Goal: Information Seeking & Learning: Learn about a topic

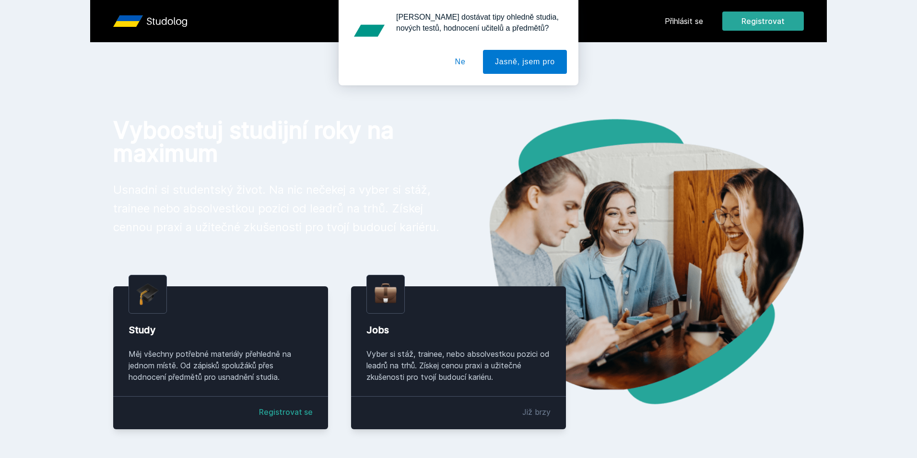
click at [686, 17] on div "[PERSON_NAME] dostávat tipy ohledně studia, nových testů, hodnocení učitelů a p…" at bounding box center [458, 42] width 917 height 85
click at [460, 59] on button "Ne" at bounding box center [460, 62] width 35 height 24
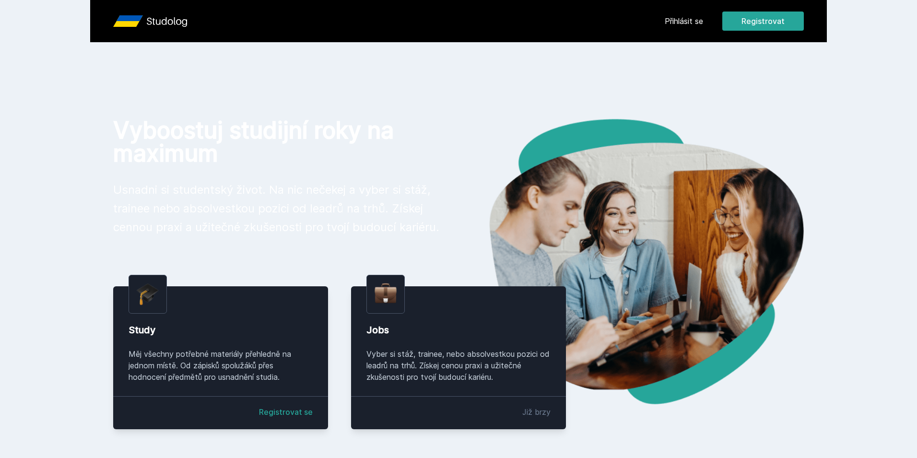
click at [688, 13] on div "Přihlásit se Registrovat" at bounding box center [733, 21] width 139 height 19
click at [690, 16] on link "Přihlásit se" at bounding box center [683, 21] width 38 height 12
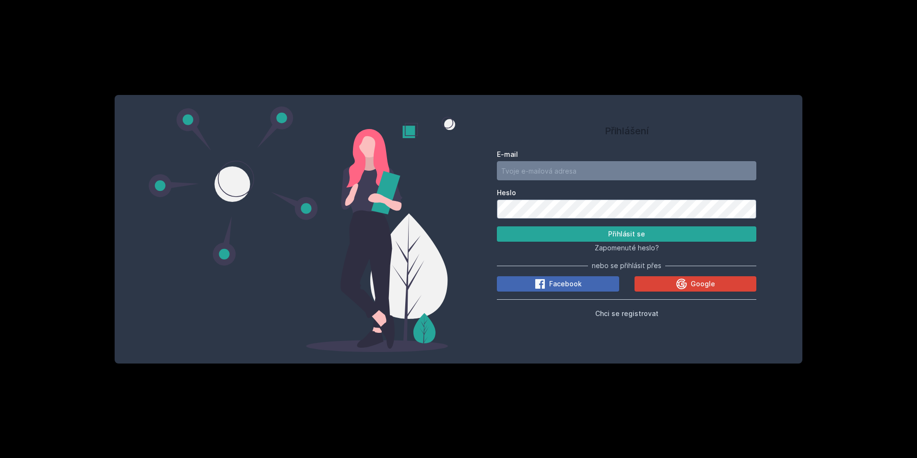
type input "[PERSON_NAME][EMAIL_ADDRESS][PERSON_NAME][DOMAIN_NAME]"
click at [594, 234] on button "Přihlásit se" at bounding box center [629, 233] width 261 height 15
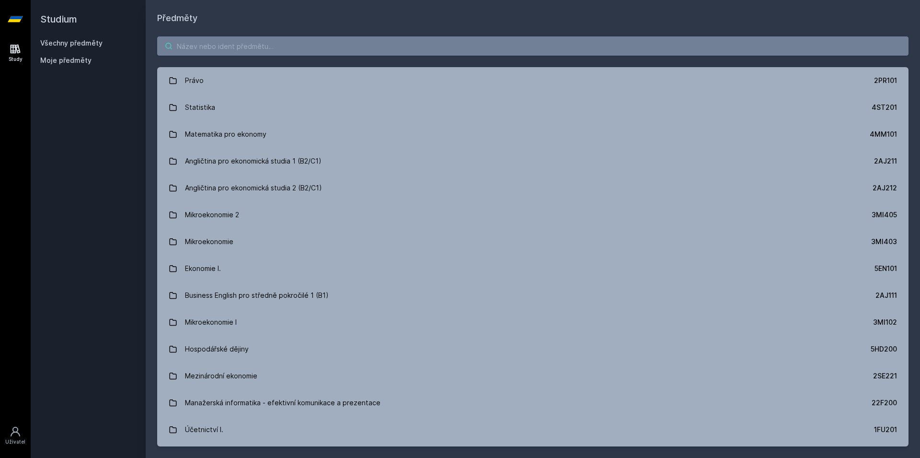
click at [249, 43] on input "search" at bounding box center [533, 45] width 752 height 19
type input "Č"
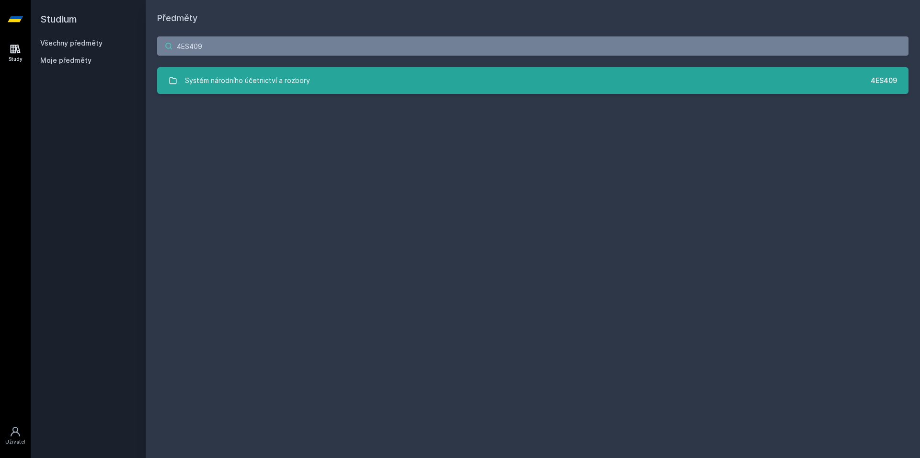
type input "4ES409"
click at [233, 81] on div "Systém národního účetnictví a rozbory" at bounding box center [247, 80] width 125 height 19
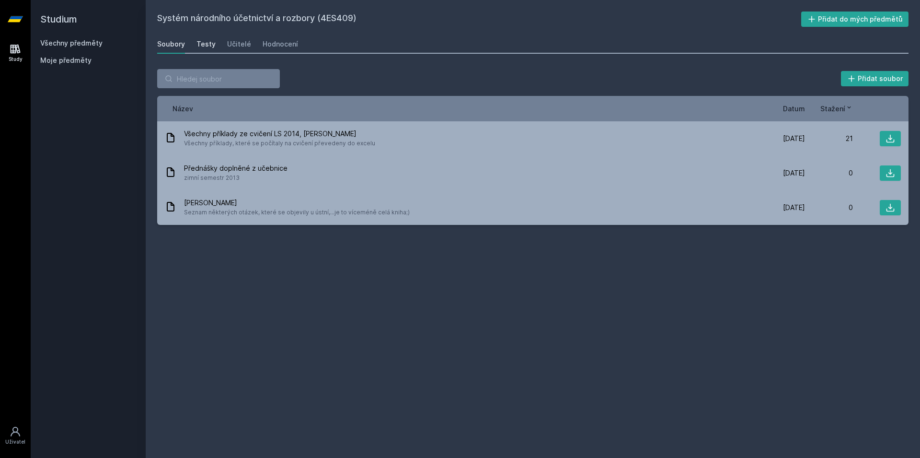
click at [209, 43] on div "Testy" at bounding box center [206, 44] width 19 height 10
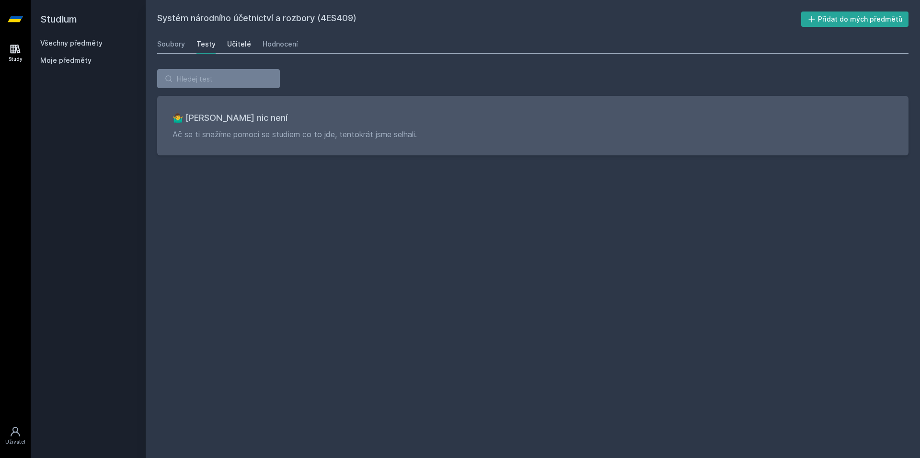
click at [234, 44] on div "Učitelé" at bounding box center [239, 44] width 24 height 10
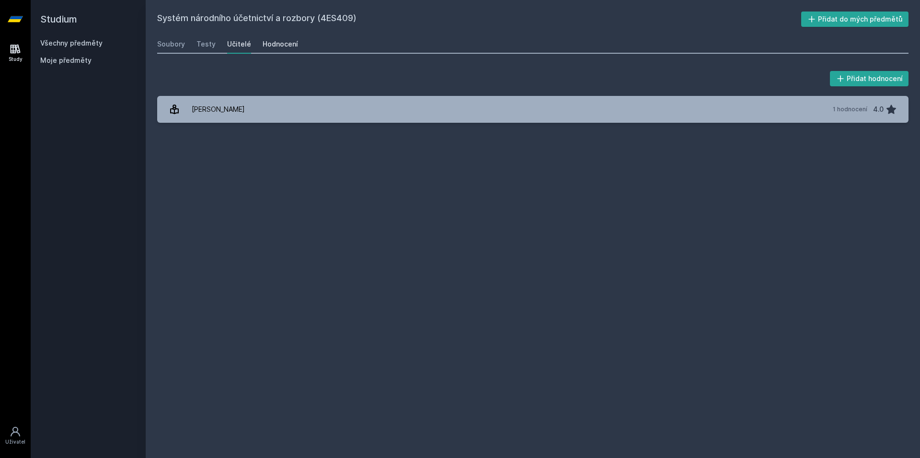
click at [272, 46] on div "Hodnocení" at bounding box center [280, 44] width 35 height 10
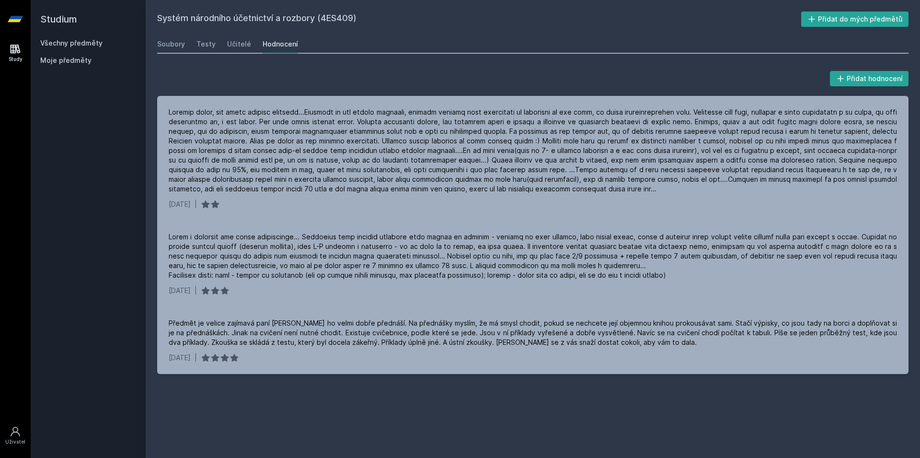
click at [57, 24] on h2 "Studium" at bounding box center [88, 19] width 96 height 38
click at [57, 18] on h2 "Studium" at bounding box center [88, 19] width 96 height 38
click at [83, 42] on link "Všechny předměty" at bounding box center [71, 43] width 62 height 8
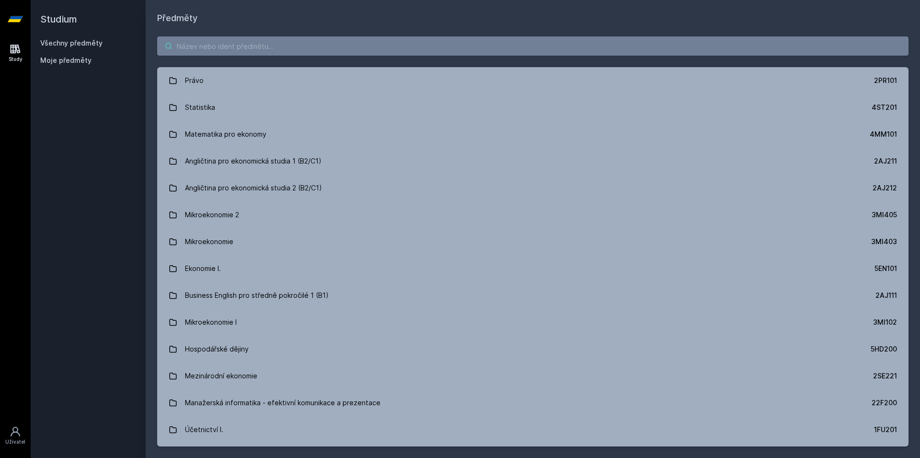
click at [259, 39] on input "search" at bounding box center [533, 45] width 752 height 19
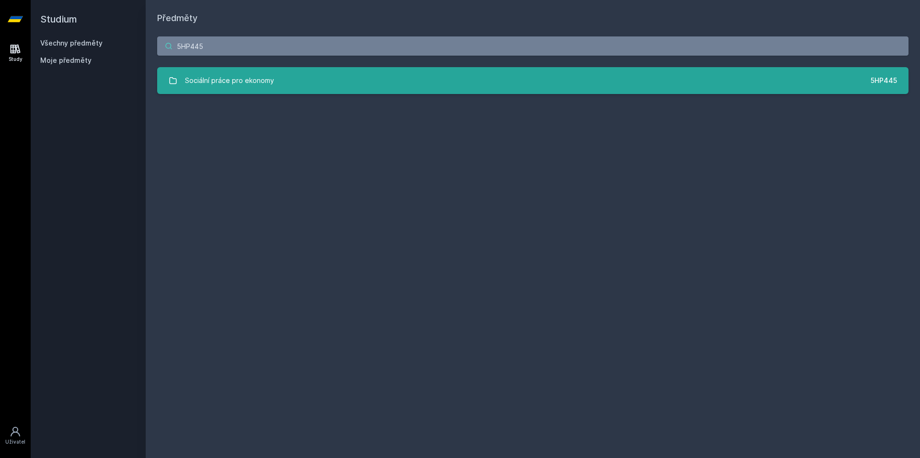
type input "5HP445"
click at [218, 81] on div "Sociální práce pro ekonomy" at bounding box center [229, 80] width 89 height 19
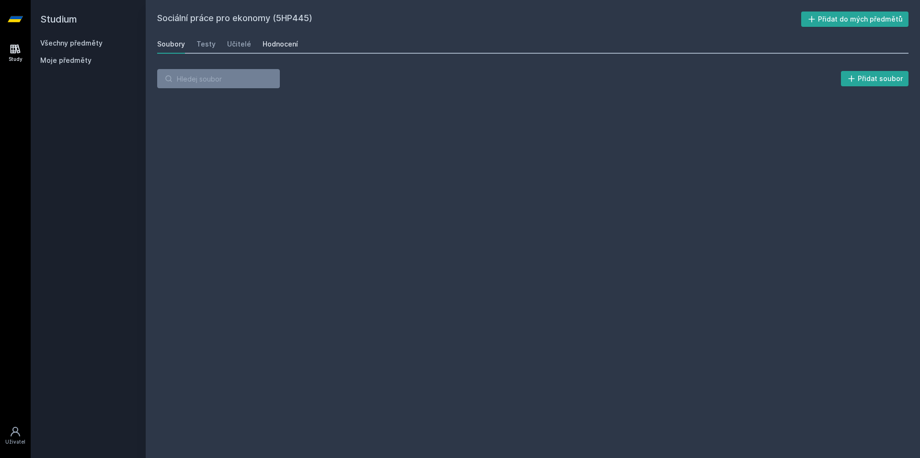
click at [278, 44] on div "Hodnocení" at bounding box center [280, 44] width 35 height 10
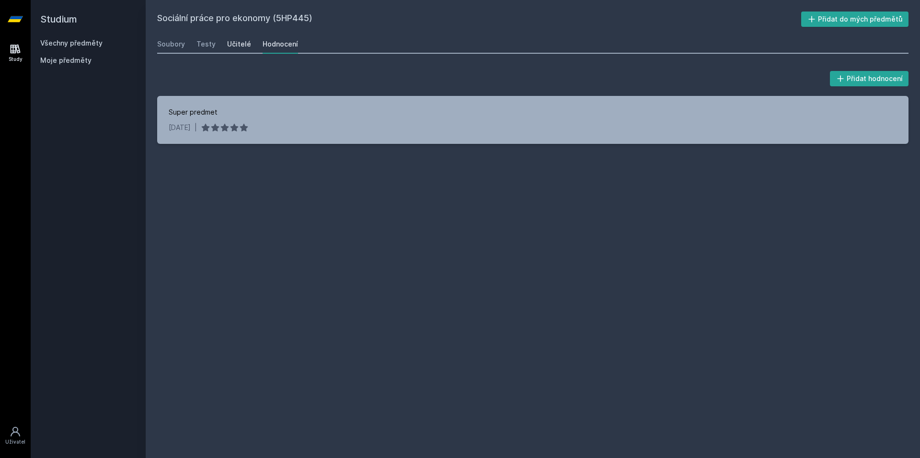
click at [238, 44] on div "Učitelé" at bounding box center [239, 44] width 24 height 10
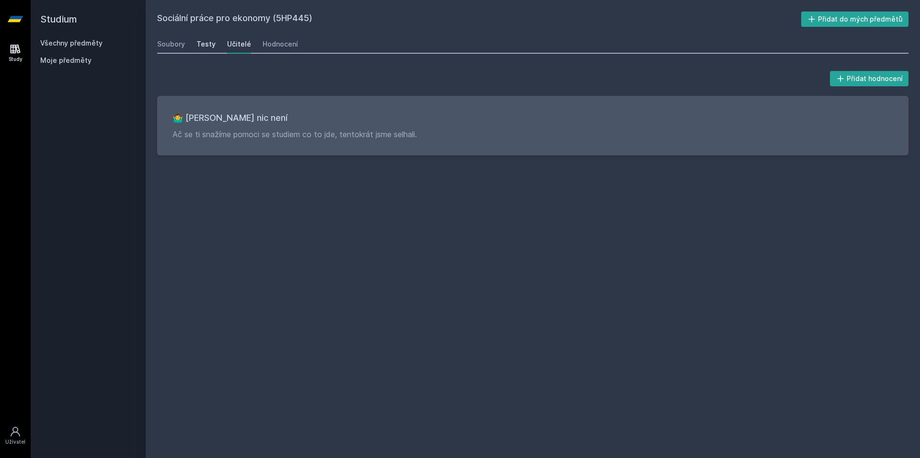
click at [209, 44] on div "Testy" at bounding box center [206, 44] width 19 height 10
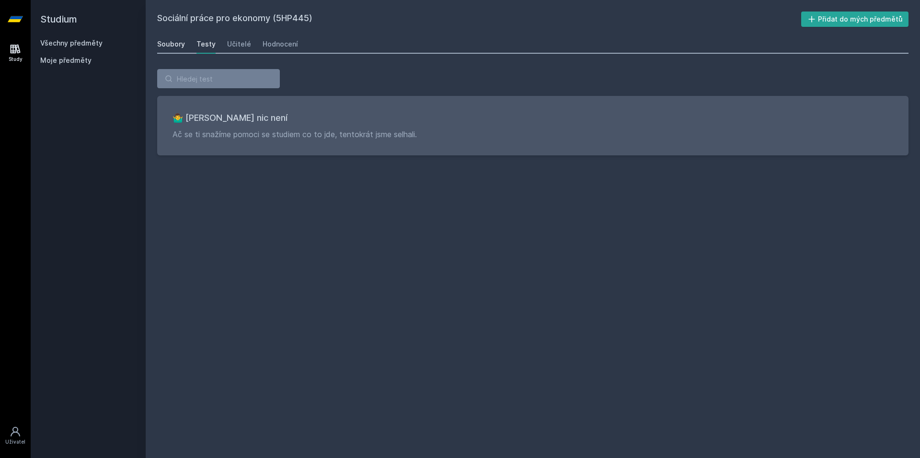
click at [176, 44] on div "Soubory" at bounding box center [171, 44] width 28 height 10
click at [284, 47] on div "Hodnocení" at bounding box center [280, 44] width 35 height 10
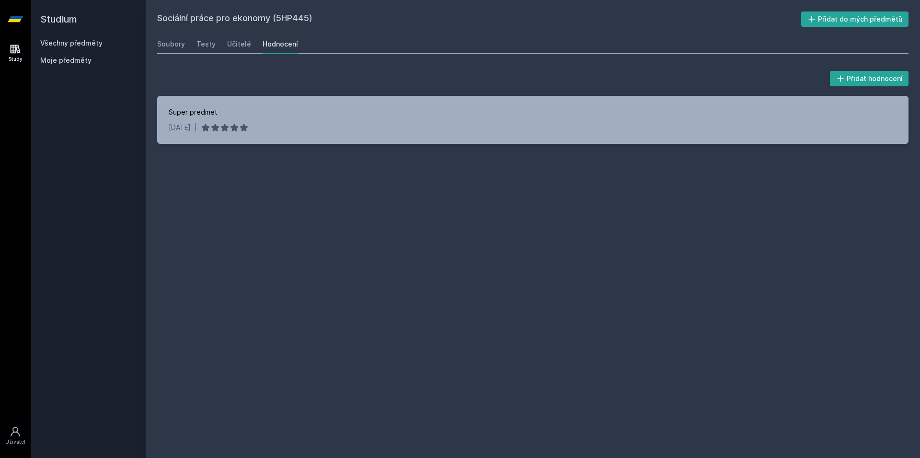
click at [76, 41] on link "Všechny předměty" at bounding box center [71, 43] width 62 height 8
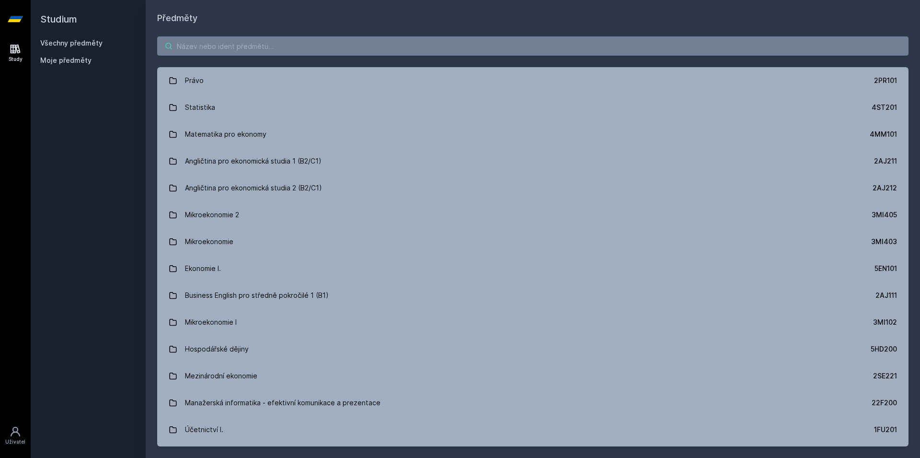
click at [215, 40] on input "search" at bounding box center [533, 45] width 752 height 19
click at [214, 51] on input "search" at bounding box center [533, 45] width 752 height 19
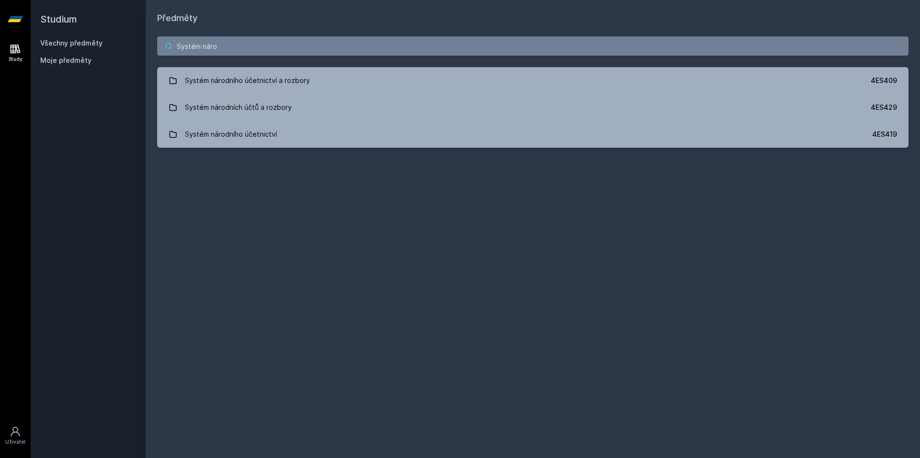
drag, startPoint x: 226, startPoint y: 47, endPoint x: 151, endPoint y: 53, distance: 75.9
click at [157, 53] on input "Systém náro" at bounding box center [533, 45] width 752 height 19
paste input "5HP311"
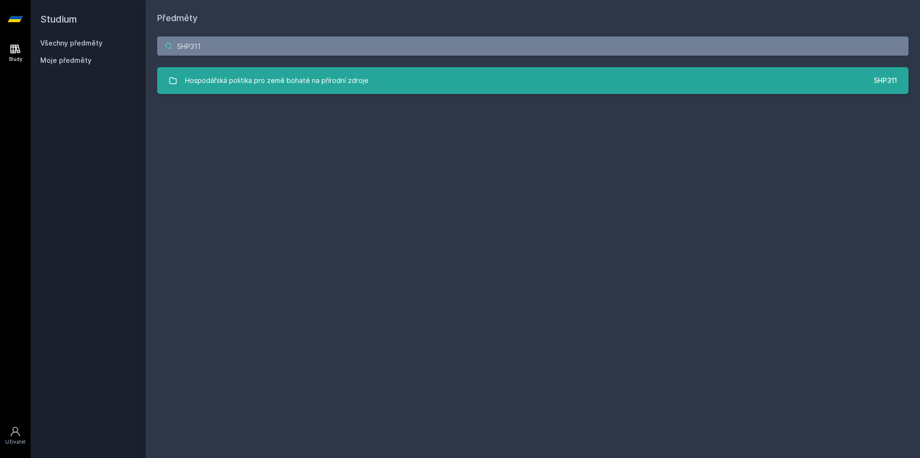
type input "5HP311"
click at [284, 82] on div "Hospodářská politika pro země bohaté na přírodní zdroje" at bounding box center [277, 80] width 184 height 19
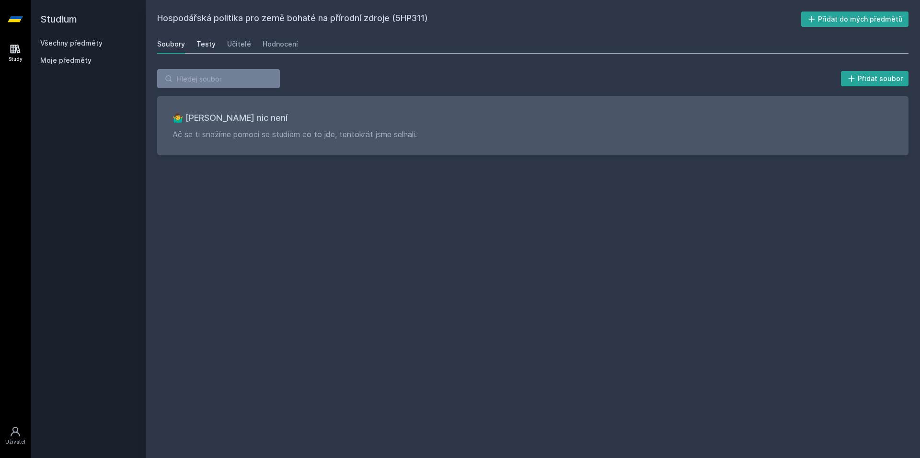
click at [199, 40] on div "Testy" at bounding box center [206, 44] width 19 height 10
click at [232, 45] on div "Učitelé" at bounding box center [239, 44] width 24 height 10
click at [268, 42] on div "Hodnocení" at bounding box center [280, 44] width 35 height 10
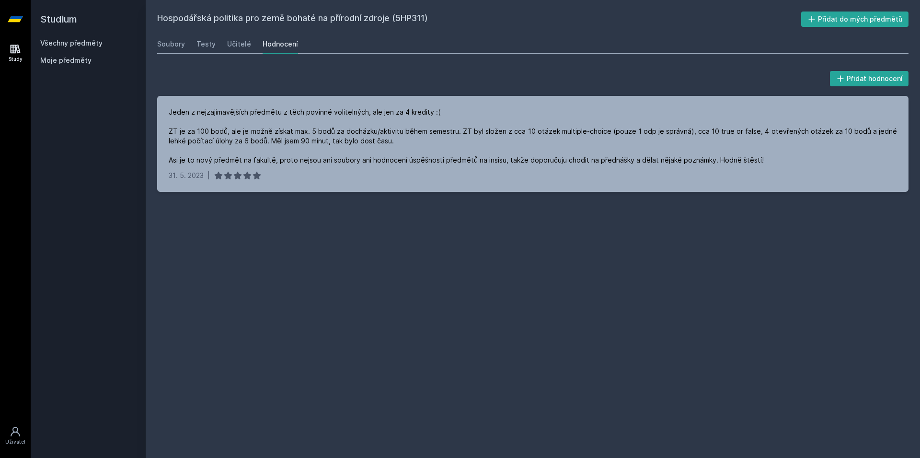
click at [78, 45] on link "Všechny předměty" at bounding box center [71, 43] width 62 height 8
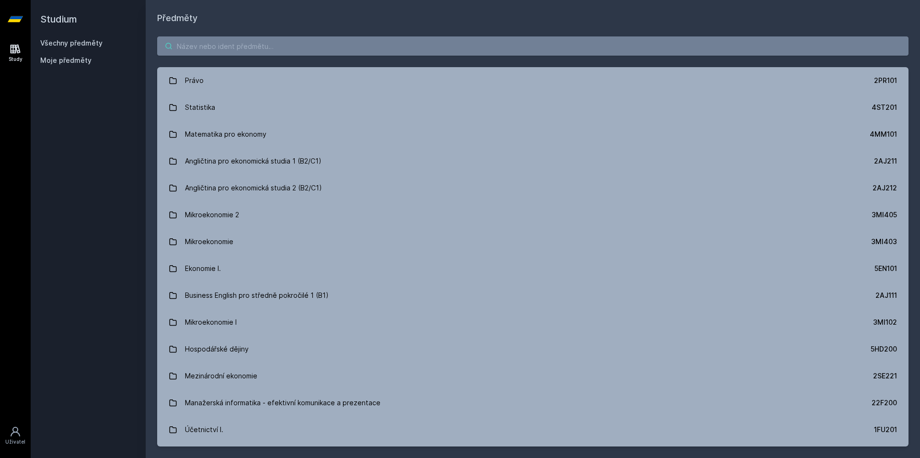
click at [262, 51] on input "search" at bounding box center [533, 45] width 752 height 19
paste input "5HP420"
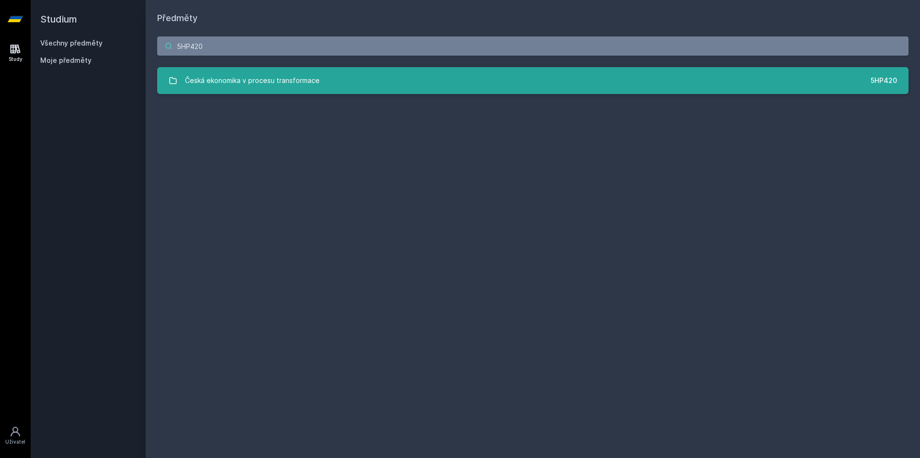
type input "5HP420"
click at [273, 83] on div "Česká ekonomika v procesu transformace" at bounding box center [252, 80] width 135 height 19
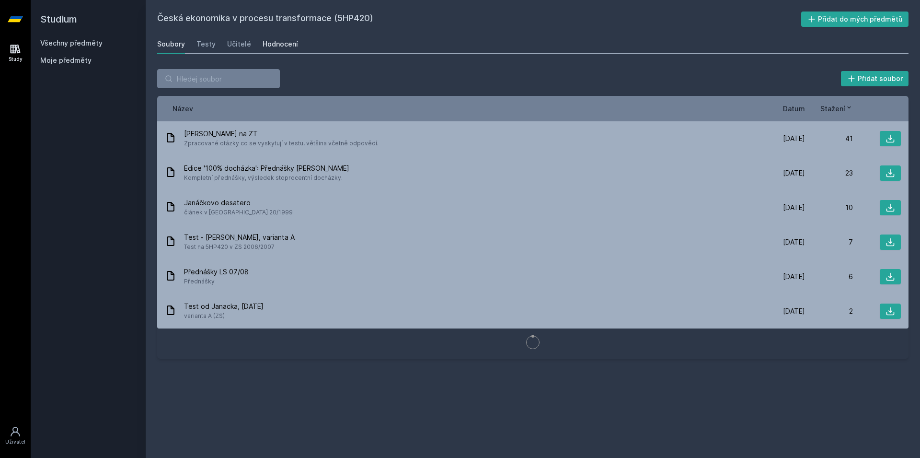
click at [279, 41] on div "Hodnocení" at bounding box center [280, 44] width 35 height 10
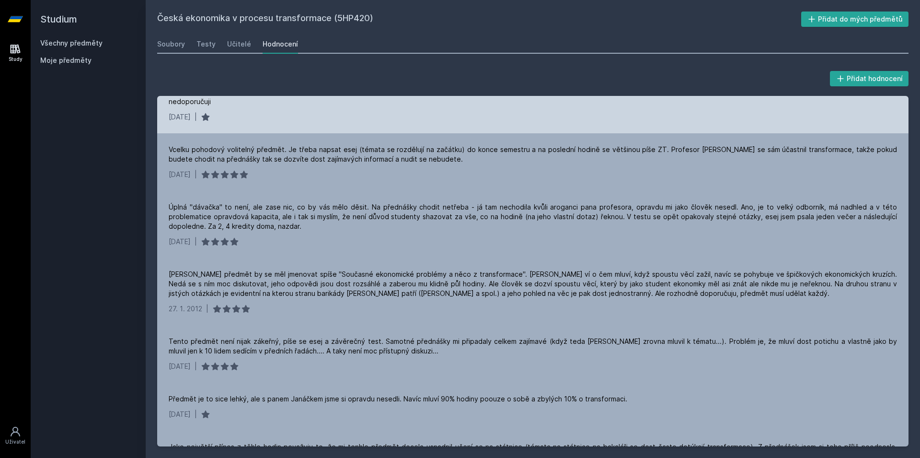
scroll to position [115, 0]
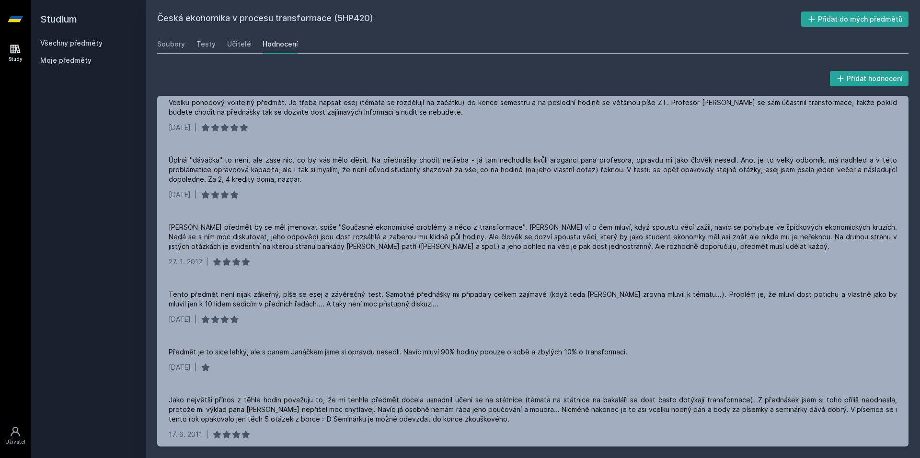
click at [78, 41] on link "Všechny předměty" at bounding box center [71, 43] width 62 height 8
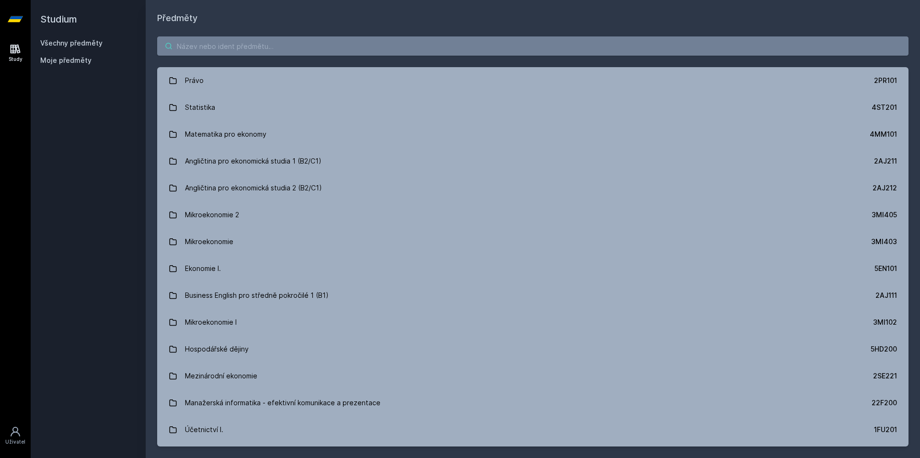
click at [219, 46] on input "search" at bounding box center [533, 45] width 752 height 19
paste input "5HP311"
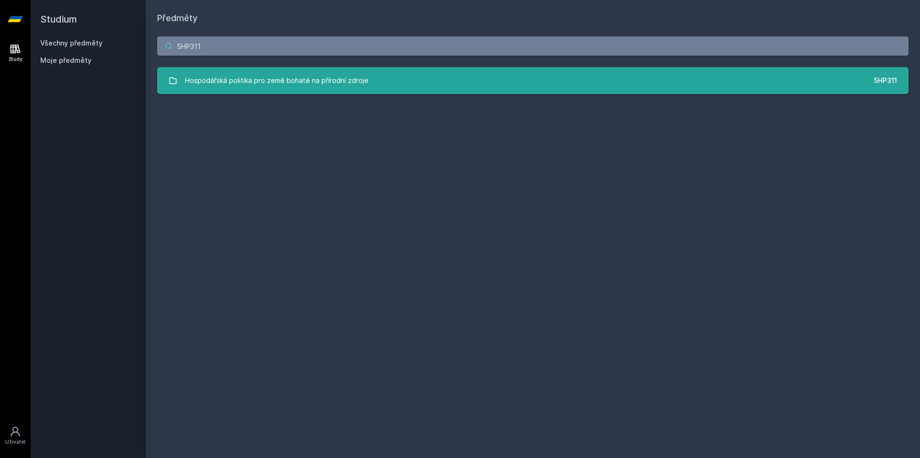
type input "5HP311"
click at [243, 80] on div "Hospodářská politika pro země bohaté na přírodní zdroje" at bounding box center [277, 80] width 184 height 19
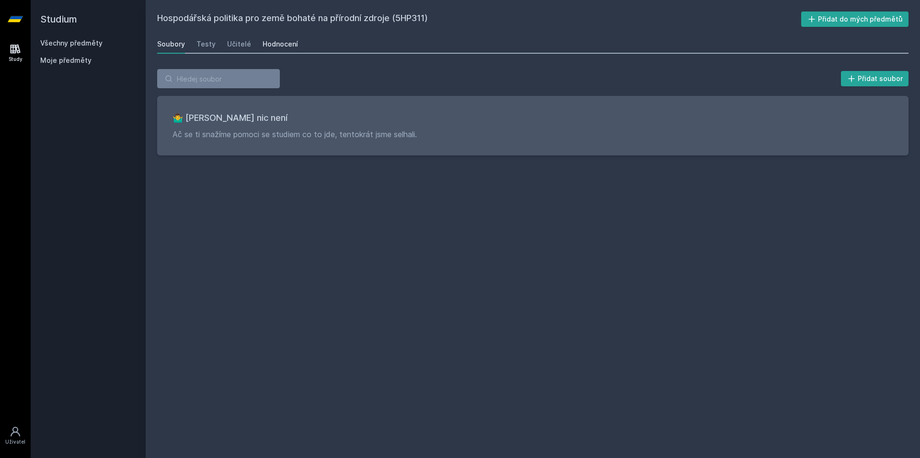
click at [270, 40] on div "Hodnocení" at bounding box center [280, 44] width 35 height 10
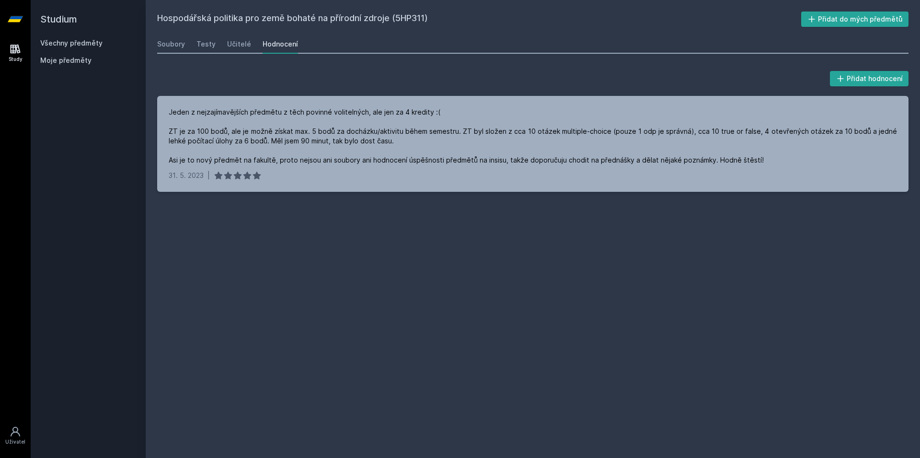
click at [288, 41] on div "Hodnocení" at bounding box center [280, 44] width 35 height 10
click at [103, 46] on div "Všechny předměty" at bounding box center [88, 43] width 96 height 10
click at [93, 42] on link "Všechny předměty" at bounding box center [71, 43] width 62 height 8
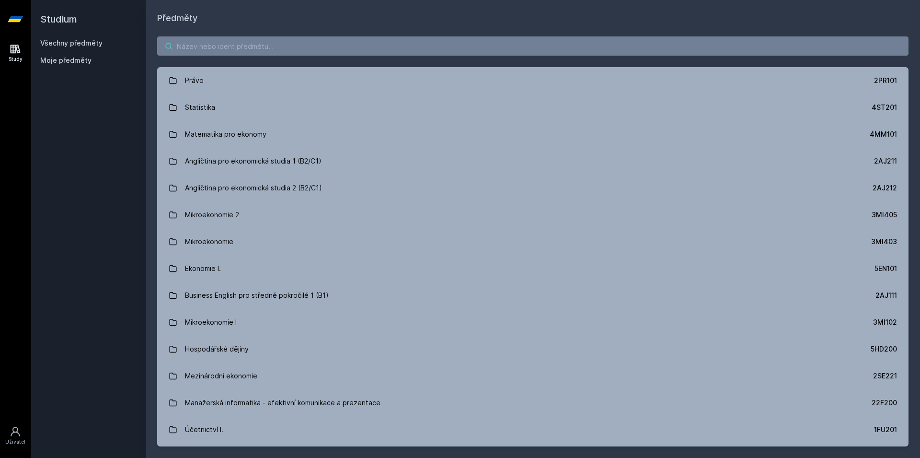
click at [286, 51] on input "search" at bounding box center [533, 45] width 752 height 19
paste input "5HP425"
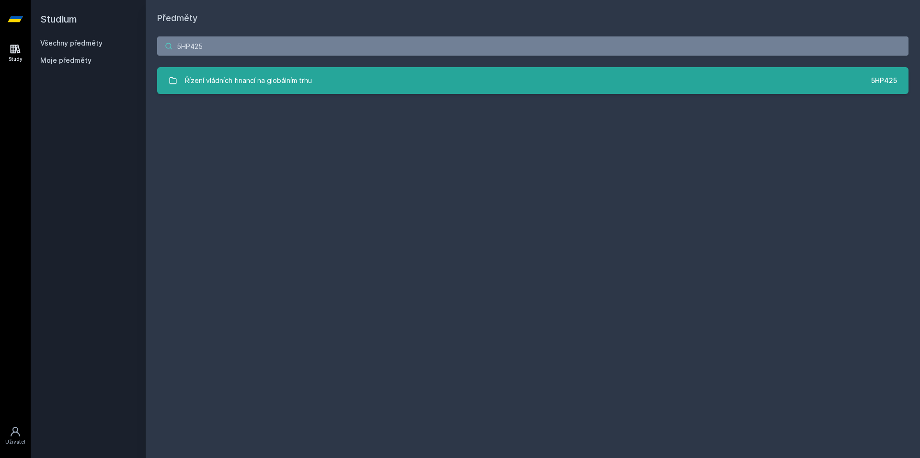
type input "5HP425"
click at [280, 81] on div "Řízení vládních financí na globálním trhu" at bounding box center [248, 80] width 127 height 19
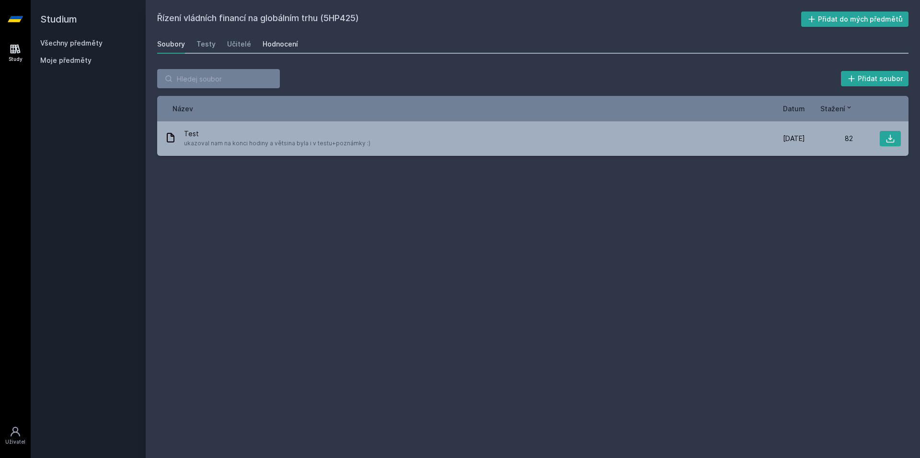
click at [279, 38] on link "Hodnocení" at bounding box center [280, 44] width 35 height 19
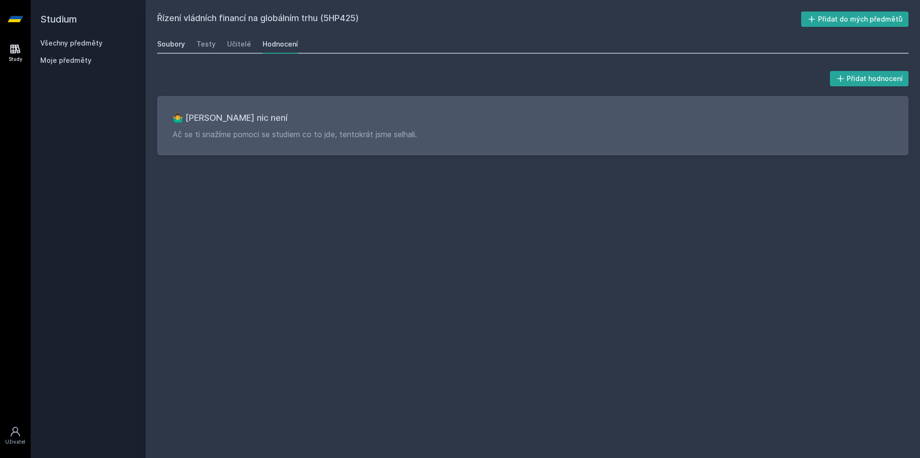
click at [170, 41] on div "Soubory" at bounding box center [171, 44] width 28 height 10
